Goal: Task Accomplishment & Management: Manage account settings

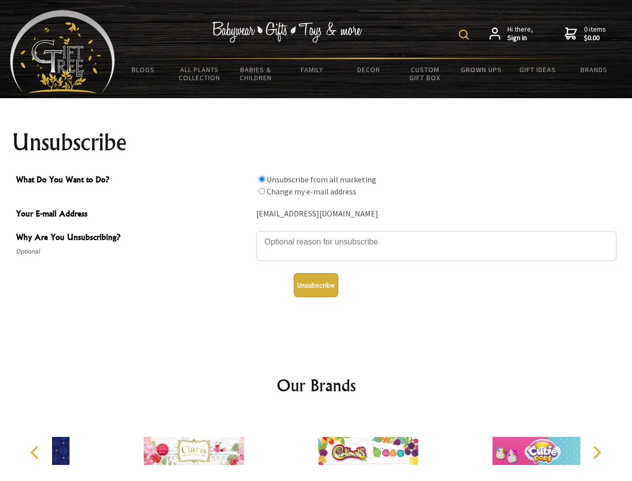
click at [466, 35] on img at bounding box center [464, 35] width 10 height 10
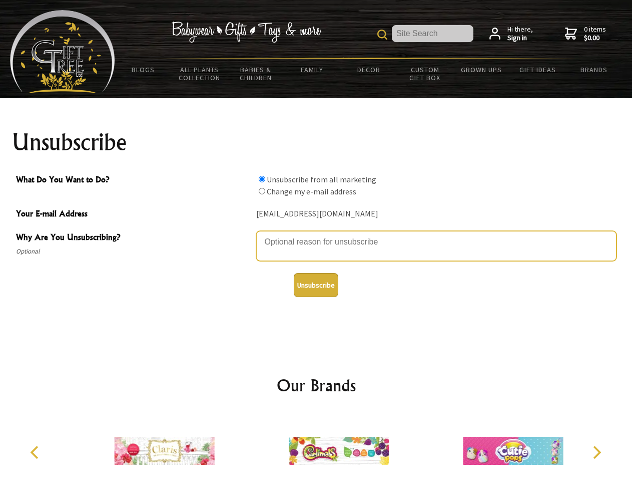
click at [316, 234] on textarea "Why Are You Unsubscribing?" at bounding box center [436, 246] width 361 height 30
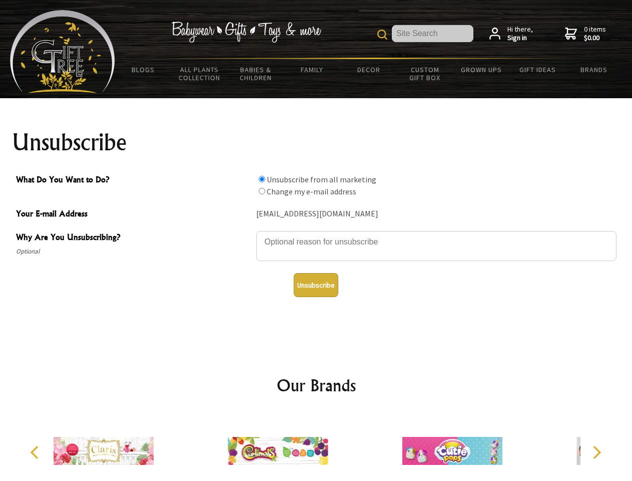
click at [262, 179] on input "What Do You Want to Do?" at bounding box center [262, 179] width 7 height 7
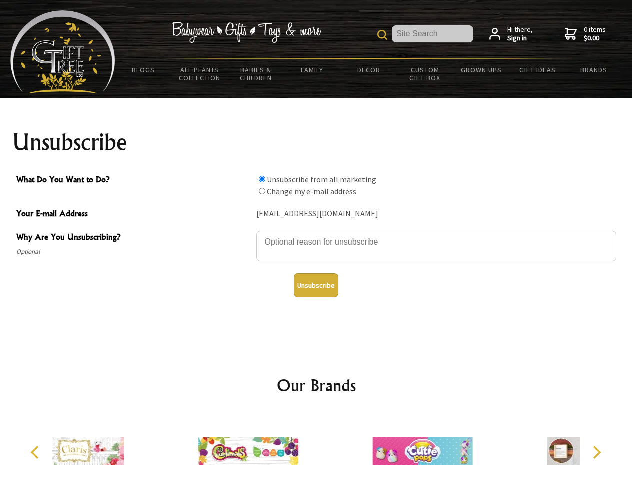
click at [262, 191] on input "What Do You Want to Do?" at bounding box center [262, 191] width 7 height 7
radio input "true"
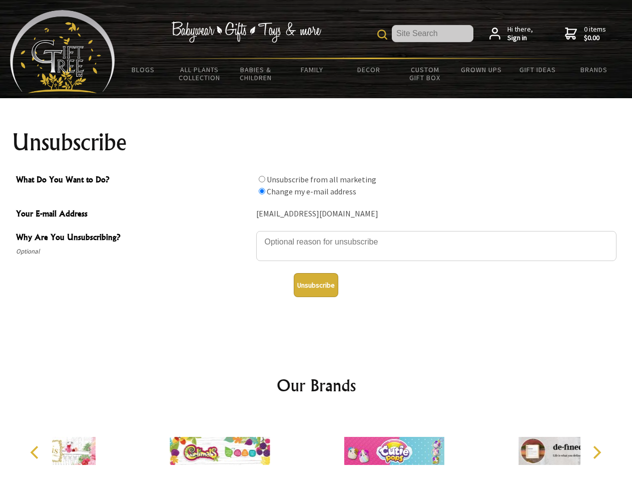
click at [316, 285] on button "Unsubscribe" at bounding box center [316, 285] width 45 height 24
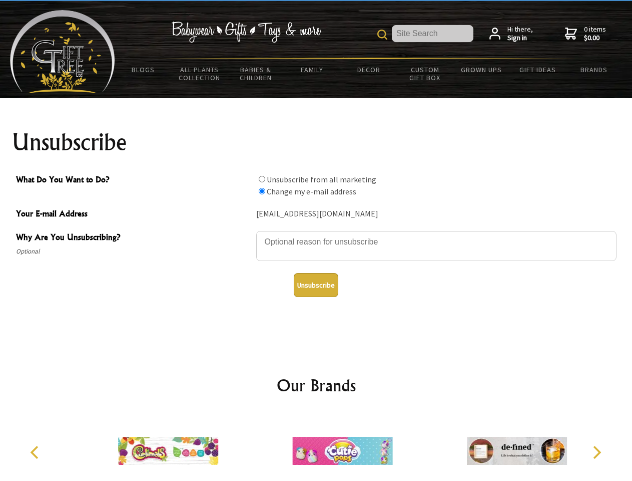
click at [36, 452] on icon "Previous" at bounding box center [35, 452] width 13 height 13
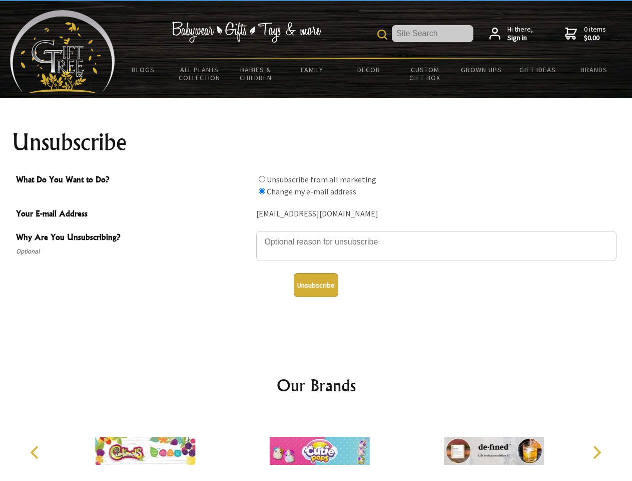
click at [597, 452] on icon "Next" at bounding box center [596, 452] width 13 height 13
